Goal: Task Accomplishment & Management: Manage account settings

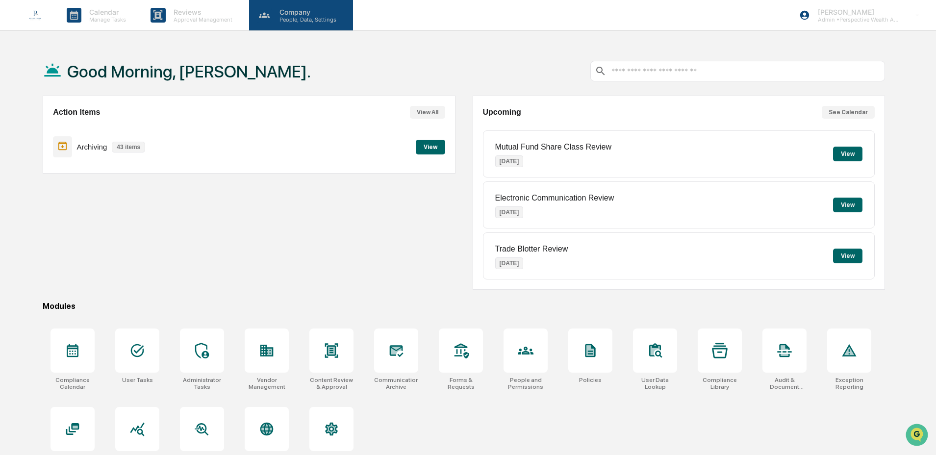
click at [281, 17] on p "People, Data, Settings" at bounding box center [307, 19] width 70 height 7
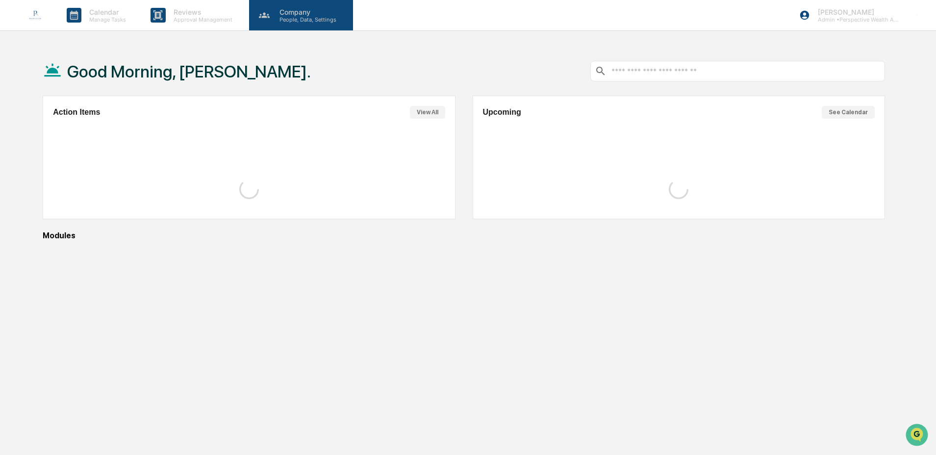
click at [296, 22] on p "People, Data, Settings" at bounding box center [307, 19] width 70 height 7
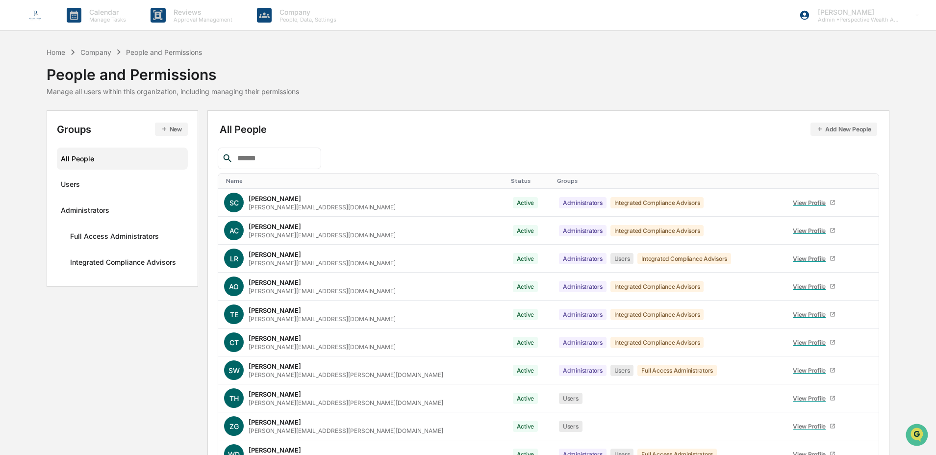
click at [277, 157] on input "text" at bounding box center [274, 158] width 83 height 13
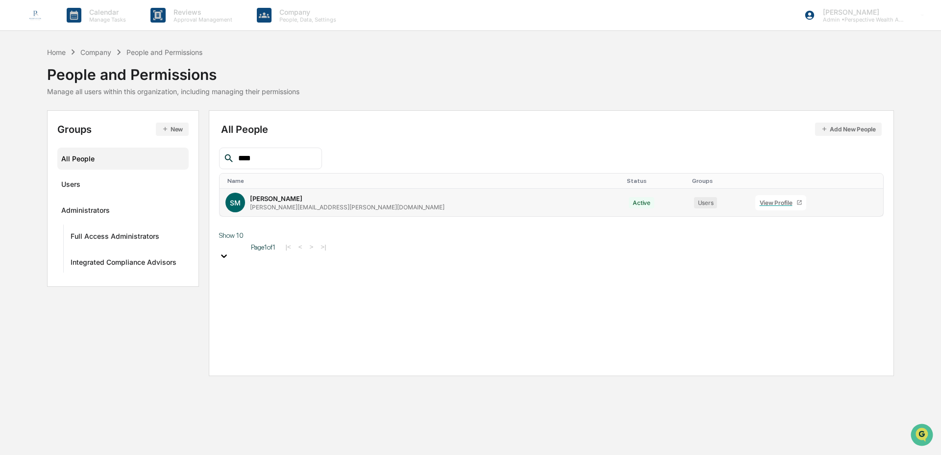
click at [865, 205] on icon at bounding box center [865, 205] width 0 height 0
click at [833, 236] on div "Change Status" at bounding box center [815, 236] width 84 height 12
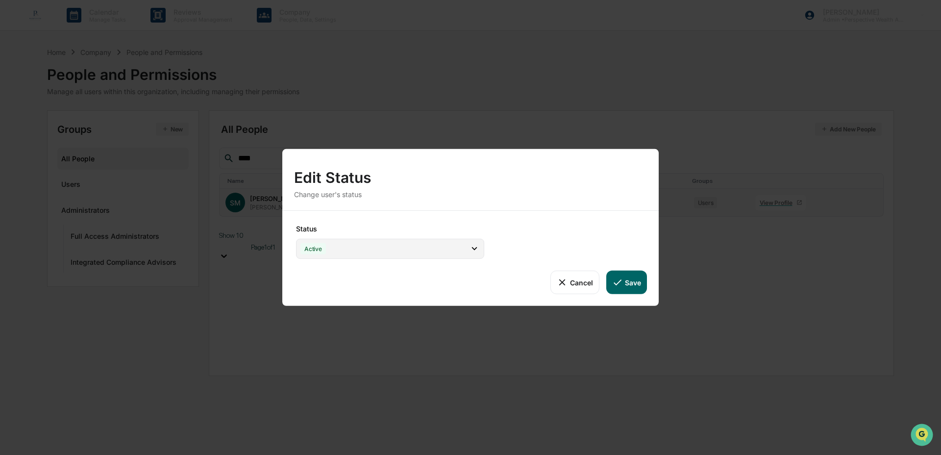
click at [424, 248] on div "Active" at bounding box center [390, 249] width 188 height 20
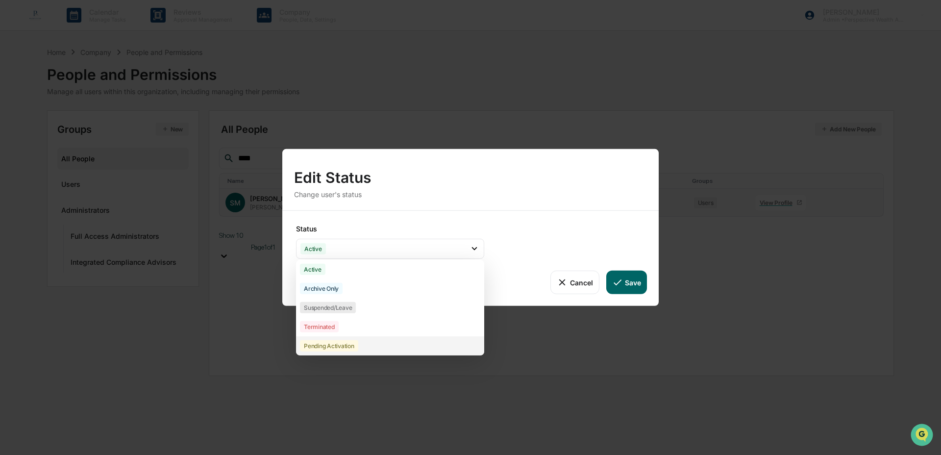
click at [412, 342] on div "Pending Activation" at bounding box center [390, 345] width 188 height 19
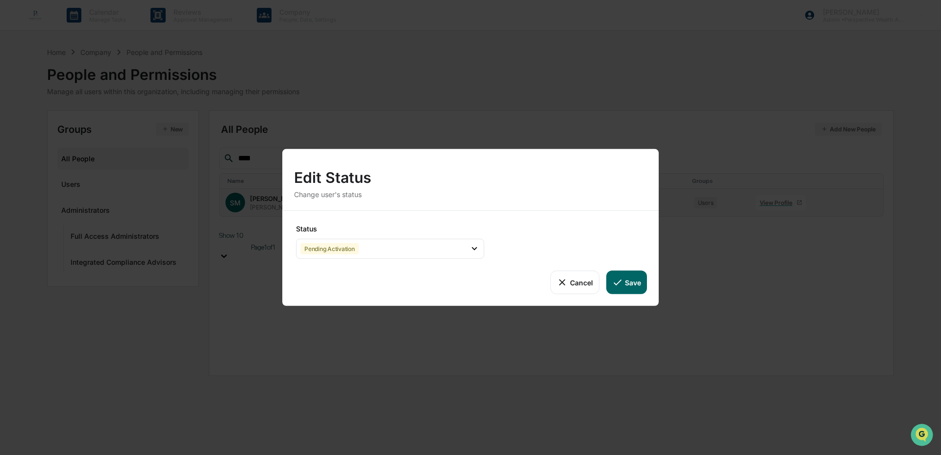
click at [631, 285] on button "Save" at bounding box center [626, 283] width 41 height 24
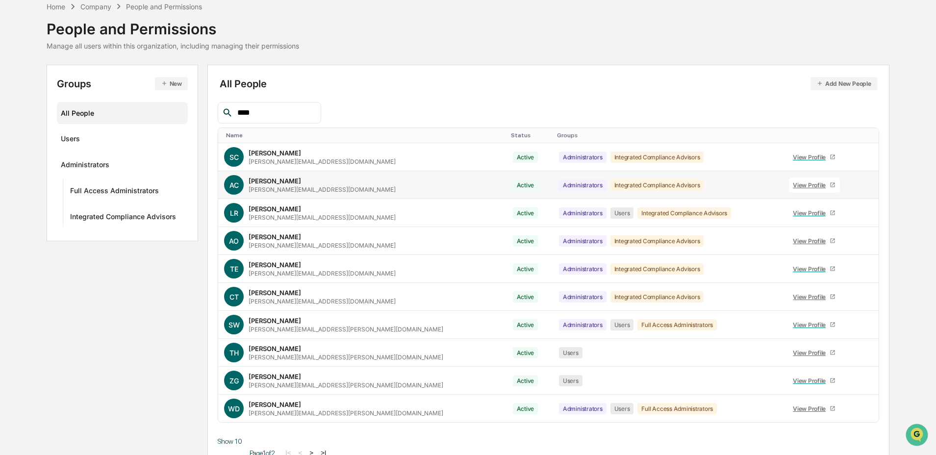
scroll to position [57, 0]
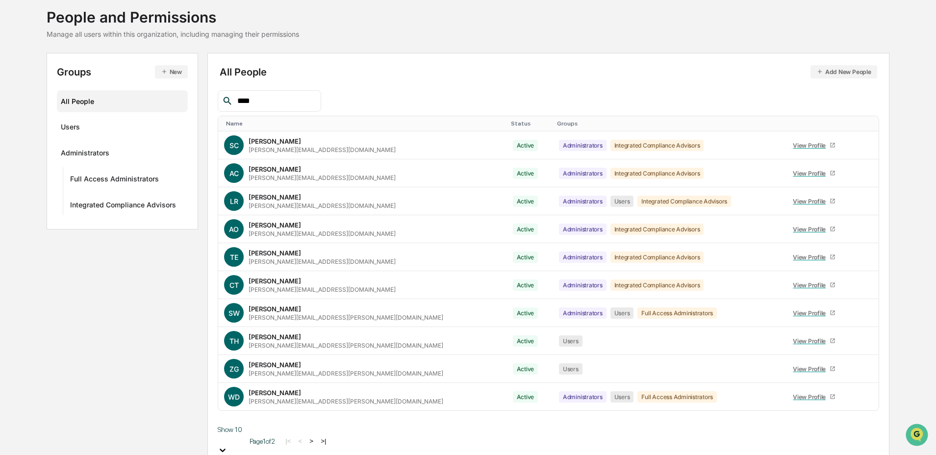
click at [267, 106] on input "****" at bounding box center [274, 101] width 83 height 13
click at [295, 101] on input "****" at bounding box center [274, 101] width 83 height 13
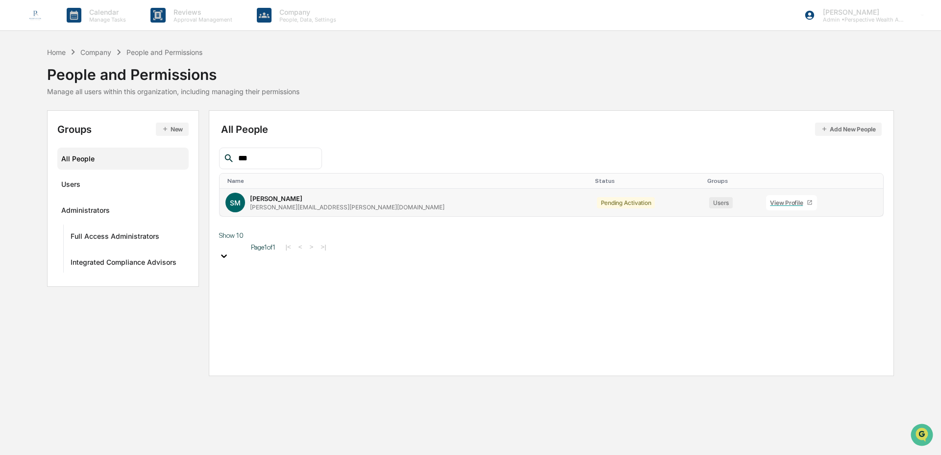
type input "***"
click at [867, 205] on icon at bounding box center [867, 205] width 0 height 0
click at [790, 238] on div "Change Status" at bounding box center [817, 236] width 84 height 12
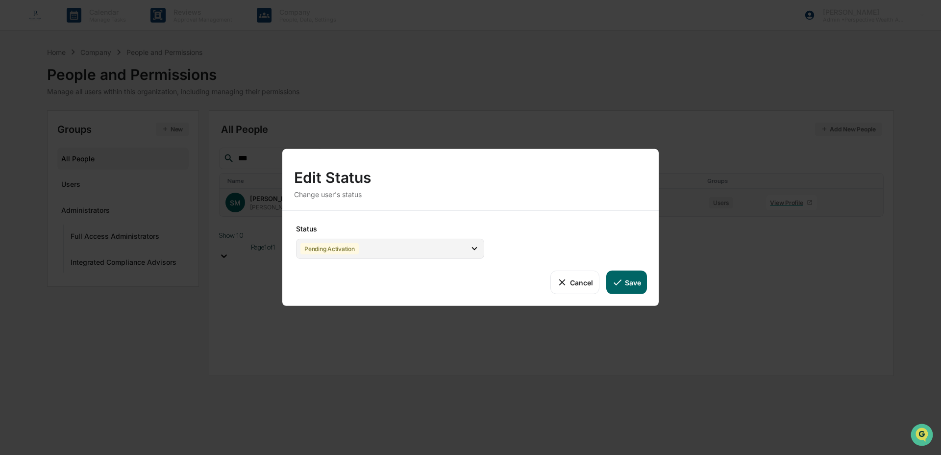
click at [426, 245] on div "Pending Activation" at bounding box center [390, 249] width 188 height 20
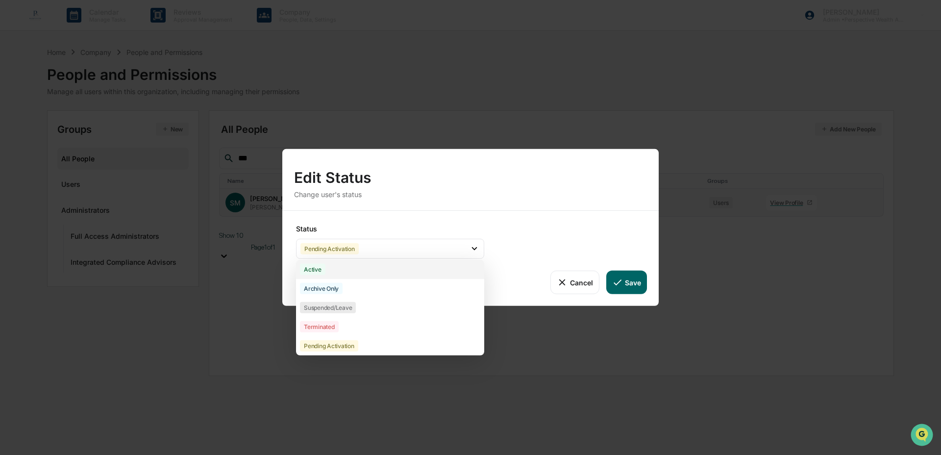
click at [397, 273] on div "Active" at bounding box center [390, 269] width 188 height 19
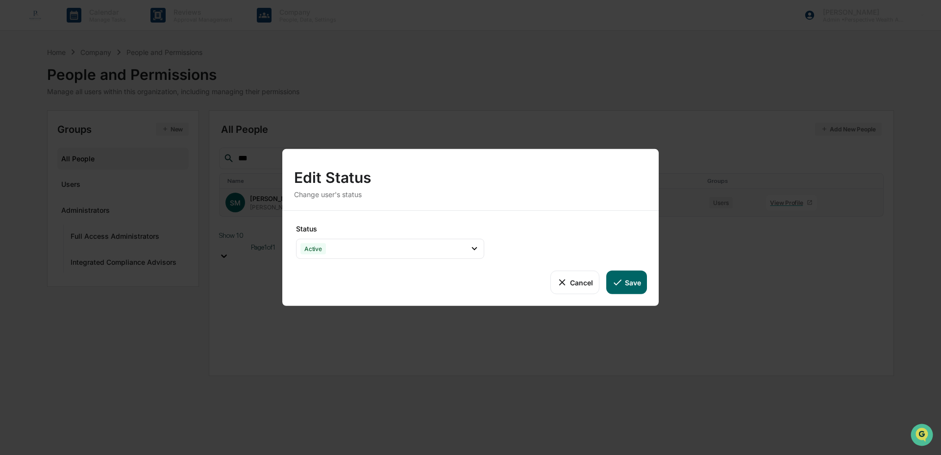
click at [640, 286] on button "Save" at bounding box center [626, 283] width 41 height 24
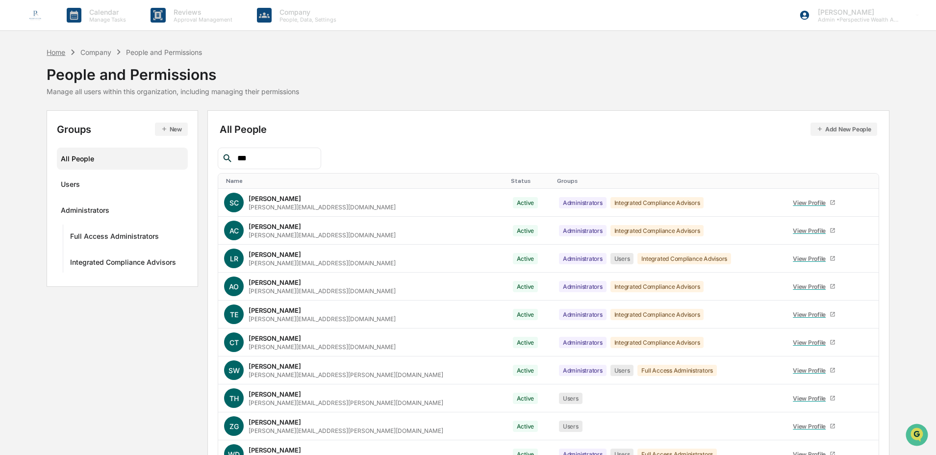
click at [58, 48] on div "Home" at bounding box center [56, 52] width 19 height 8
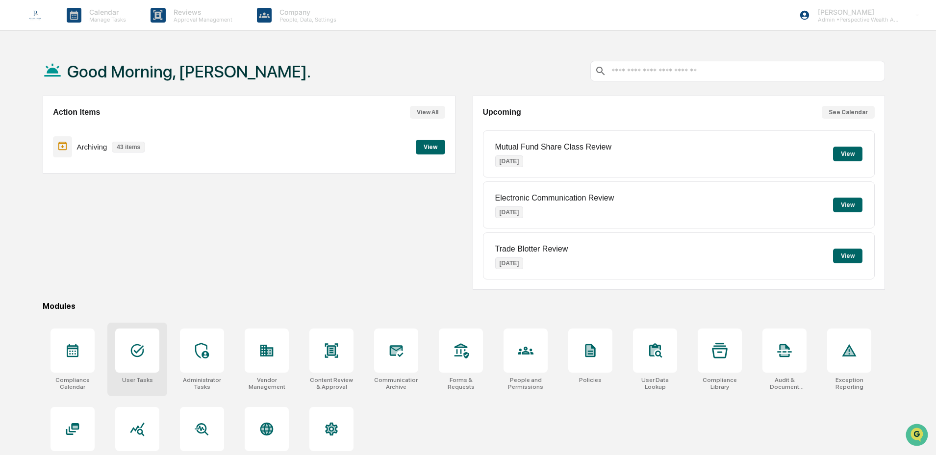
click at [141, 369] on div at bounding box center [137, 350] width 44 height 44
